Goal: Information Seeking & Learning: Learn about a topic

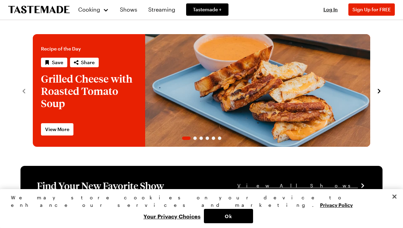
click at [253, 215] on button "Ok" at bounding box center [228, 216] width 49 height 14
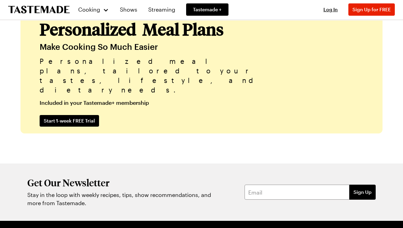
scroll to position [1639, 0]
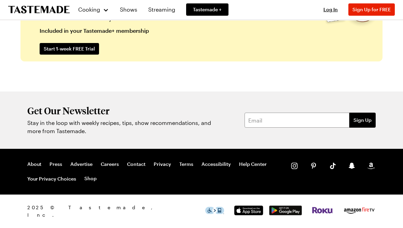
click at [331, 12] on span "Log In" at bounding box center [331, 9] width 14 height 6
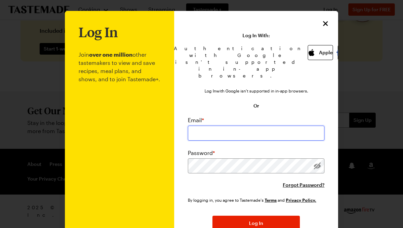
click at [270, 127] on input "email" at bounding box center [256, 133] width 137 height 15
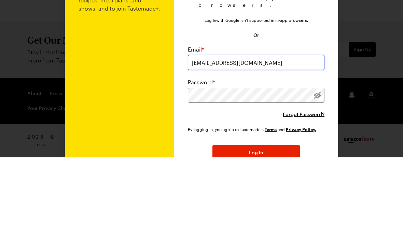
type input "akaltved@gmail.com"
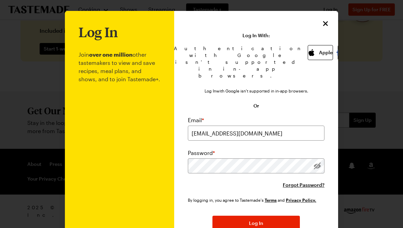
click at [273, 219] on button "Log In" at bounding box center [256, 223] width 87 height 15
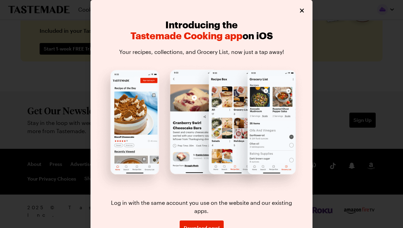
click at [302, 10] on icon "Close" at bounding box center [302, 10] width 7 height 7
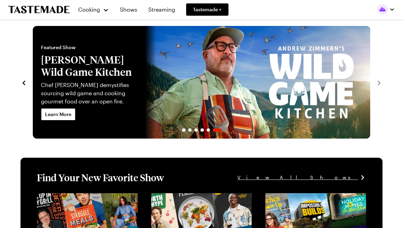
scroll to position [0, 0]
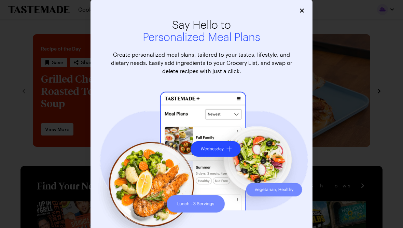
click at [302, 4] on div "Say Hello to Personalized Meal Plans Create personalized meal plans, tailored t…" at bounding box center [202, 136] width 222 height 273
click at [306, 8] on div "Say Hello to Personalized Meal Plans Create personalized meal plans, tailored t…" at bounding box center [202, 136] width 222 height 273
click at [300, 9] on icon "Close" at bounding box center [302, 10] width 7 height 7
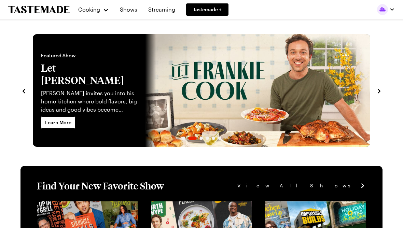
click at [108, 10] on div "Cooking" at bounding box center [93, 9] width 31 height 8
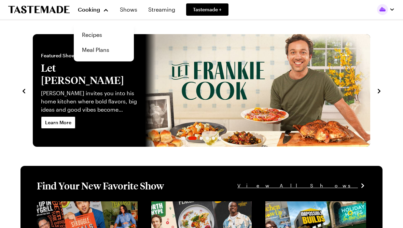
click at [99, 32] on link "Recipes" at bounding box center [104, 34] width 52 height 15
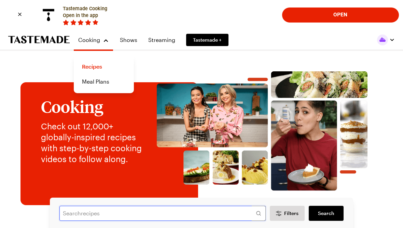
click at [202, 213] on input "text" at bounding box center [162, 213] width 206 height 15
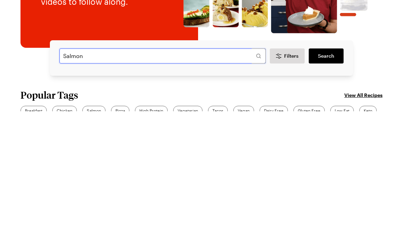
type input "Salmon"
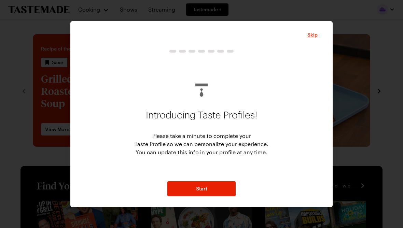
click at [308, 36] on span "Skip" at bounding box center [313, 34] width 10 height 7
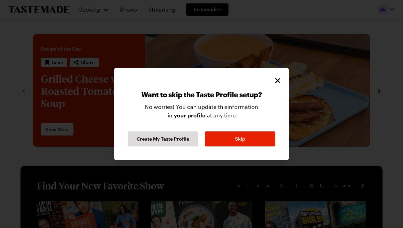
click at [272, 85] on div at bounding box center [201, 80] width 161 height 9
click at [278, 81] on icon "Close" at bounding box center [277, 80] width 5 height 5
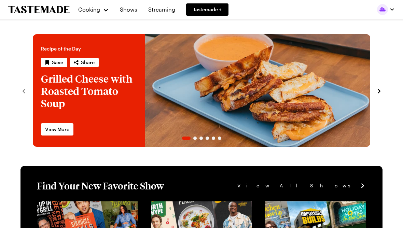
click at [98, 11] on span "Cooking" at bounding box center [89, 9] width 22 height 6
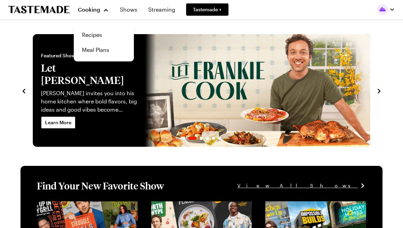
click at [94, 35] on link "Recipes" at bounding box center [104, 34] width 52 height 15
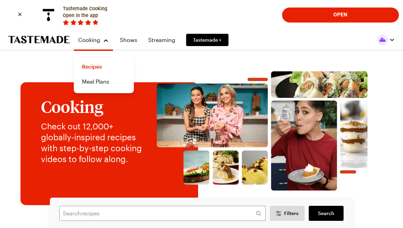
click at [149, 188] on img at bounding box center [262, 131] width 227 height 120
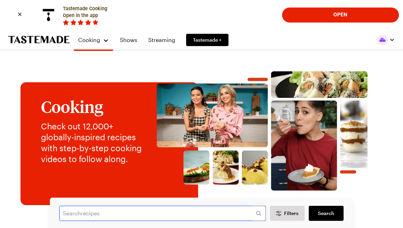
click at [154, 210] on input "text" at bounding box center [162, 213] width 206 height 15
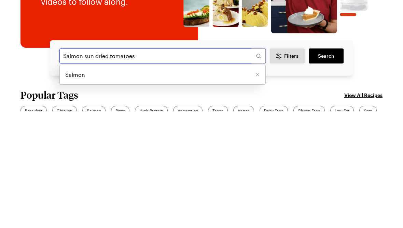
type input "Salmon sun dried tomatoes"
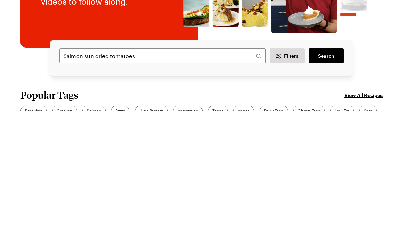
scroll to position [158, 0]
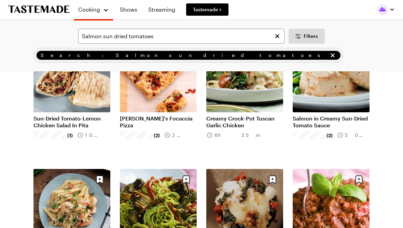
scroll to position [113, 0]
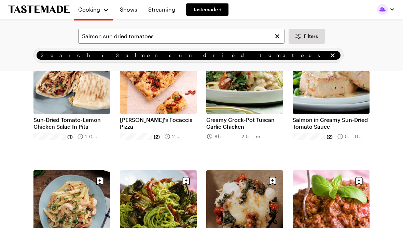
click at [334, 117] on link "Salmon in Creamy Sun-Dried Tomato Sauce" at bounding box center [331, 124] width 77 height 14
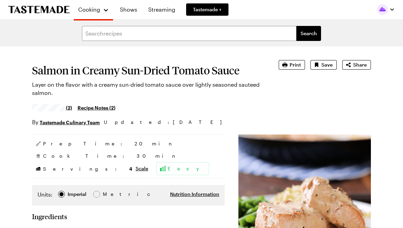
type textarea "x"
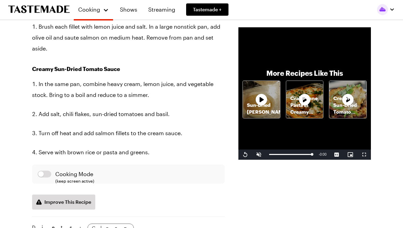
scroll to position [488, 0]
